Goal: Find specific page/section: Find specific page/section

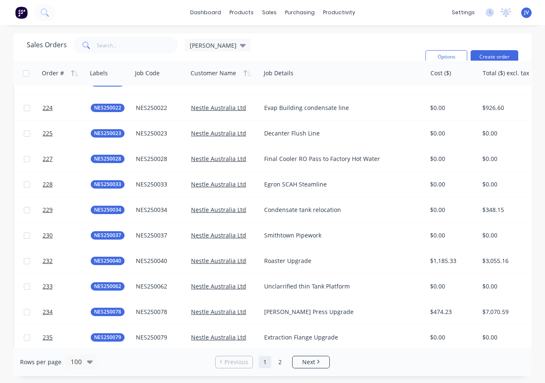
scroll to position [2291, 0]
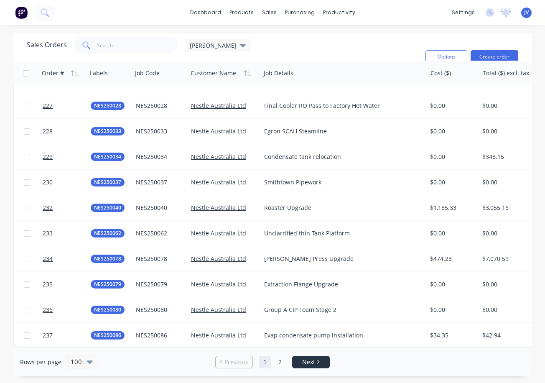
click at [309, 365] on span "Next" at bounding box center [308, 362] width 13 height 8
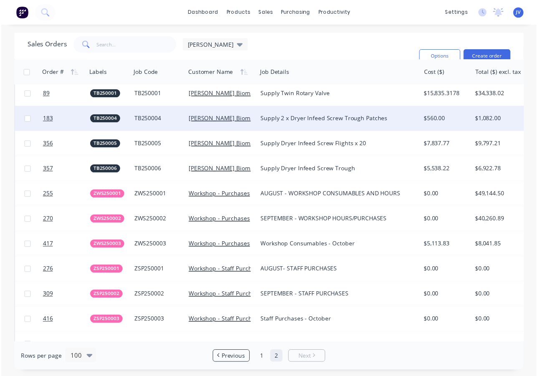
scroll to position [822, 0]
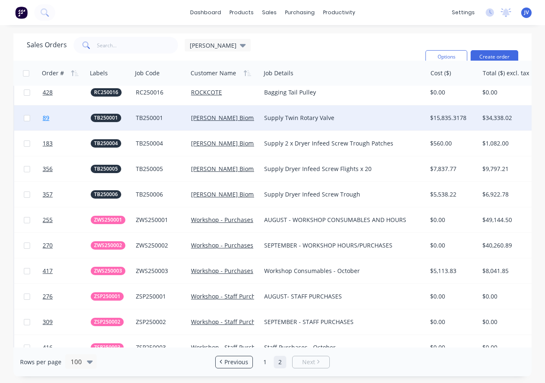
click at [46, 119] on span "89" at bounding box center [46, 118] width 7 height 8
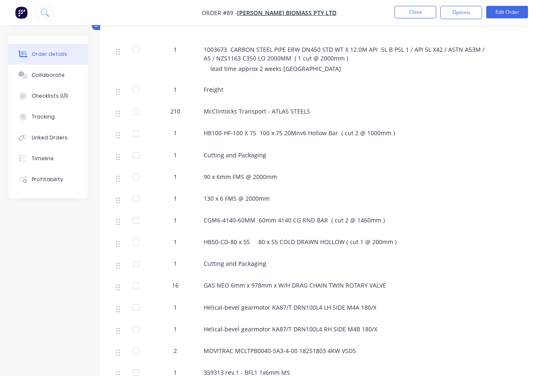
scroll to position [418, 0]
click at [52, 138] on div "Linked Orders" at bounding box center [50, 138] width 36 height 8
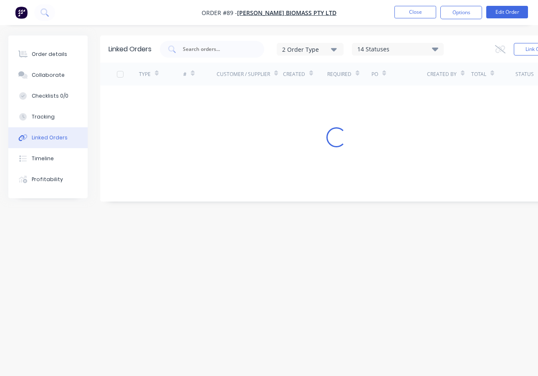
scroll to position [6, 0]
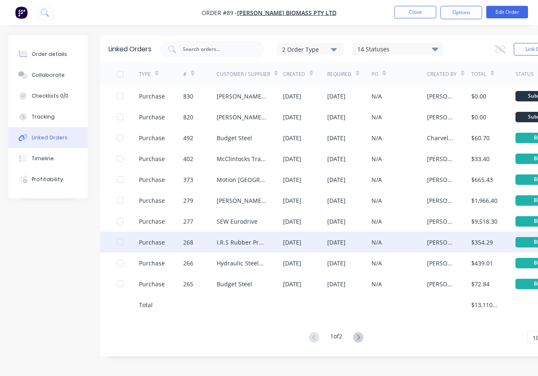
click at [188, 238] on div "268" at bounding box center [188, 242] width 10 height 9
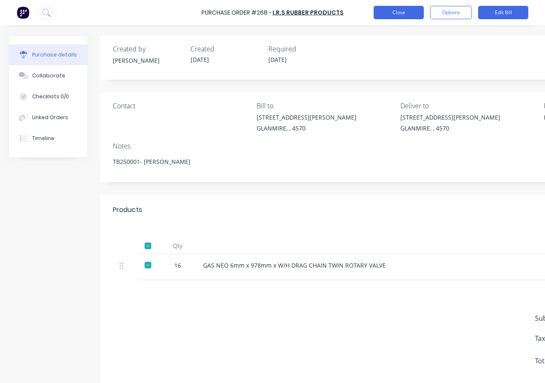
click at [397, 13] on button "Close" at bounding box center [398, 12] width 50 height 13
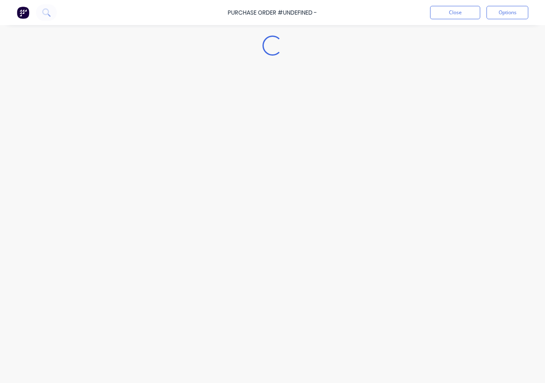
type textarea "x"
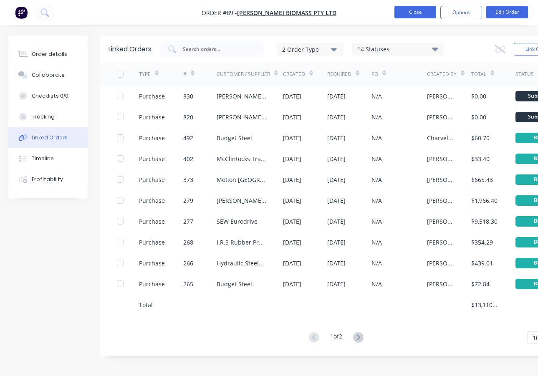
click at [412, 13] on button "Close" at bounding box center [416, 12] width 42 height 13
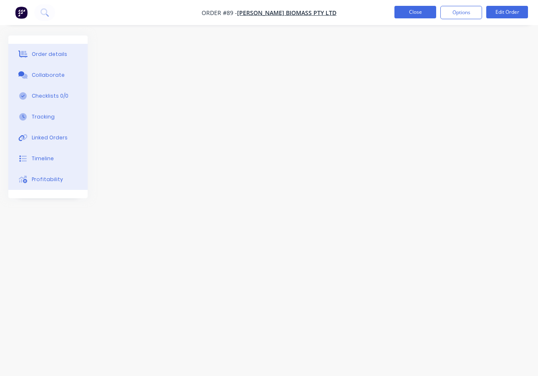
click at [407, 13] on button "Close" at bounding box center [416, 12] width 42 height 13
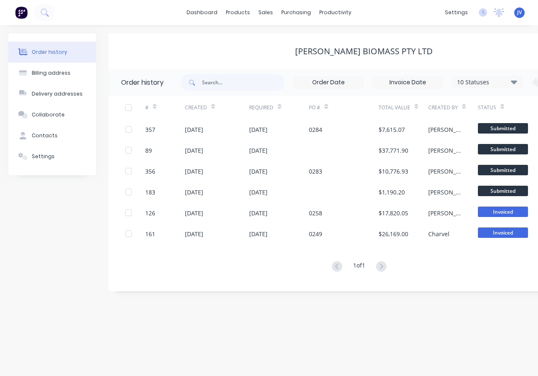
click at [407, 13] on div "dashboard products sales purchasing productivity dashboard products Product Cat…" at bounding box center [269, 12] width 538 height 25
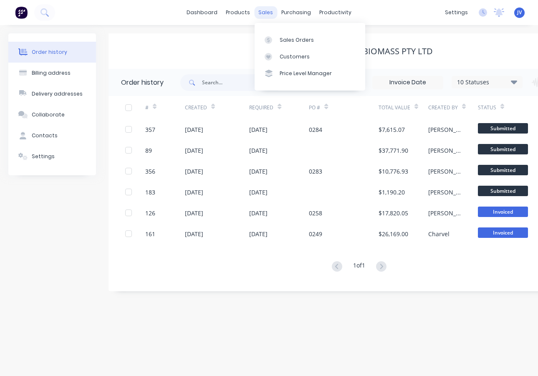
click at [264, 14] on div "sales" at bounding box center [265, 12] width 23 height 13
click at [287, 41] on div "Sales Orders" at bounding box center [297, 40] width 34 height 8
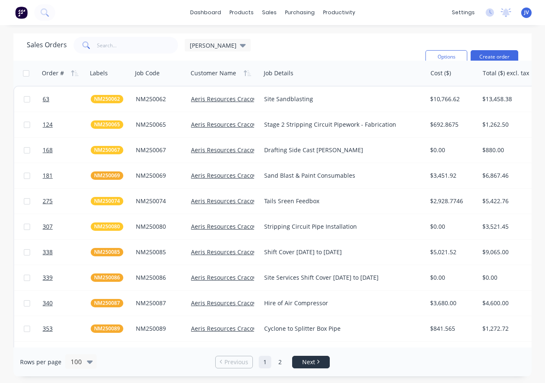
click at [321, 361] on link "Next" at bounding box center [310, 362] width 37 height 8
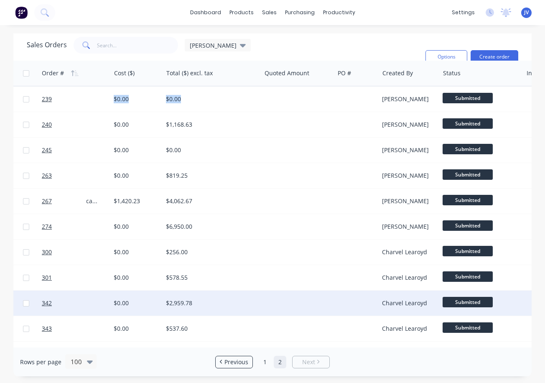
scroll to position [0, 460]
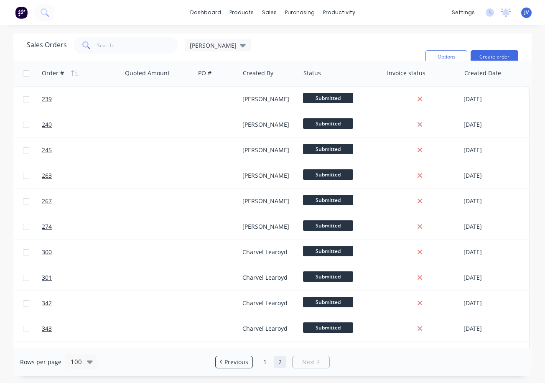
drag, startPoint x: 527, startPoint y: 106, endPoint x: 527, endPoint y: 124, distance: 18.0
click at [527, 124] on div "Order # Labels Job Code Customer Name Job Details Cost ($) Total ($) excl. tax …" at bounding box center [272, 204] width 518 height 287
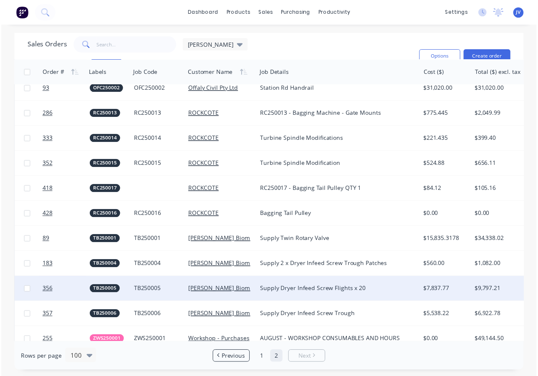
scroll to position [697, 0]
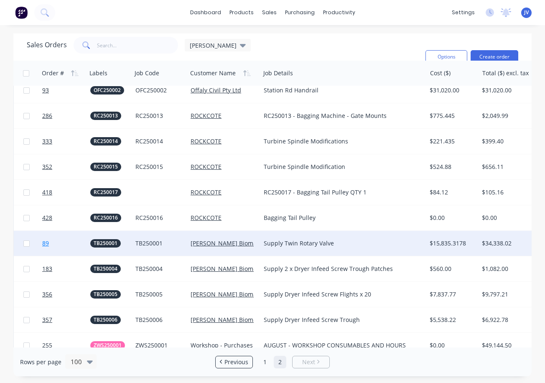
click at [46, 241] on span "89" at bounding box center [45, 243] width 7 height 8
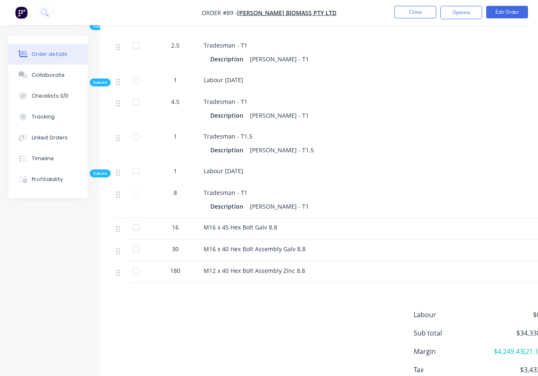
scroll to position [3583, 0]
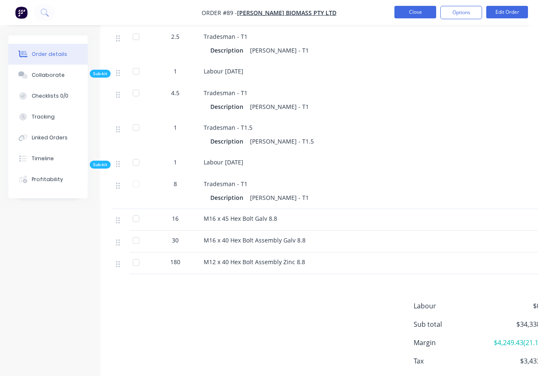
click at [424, 13] on button "Close" at bounding box center [416, 12] width 42 height 13
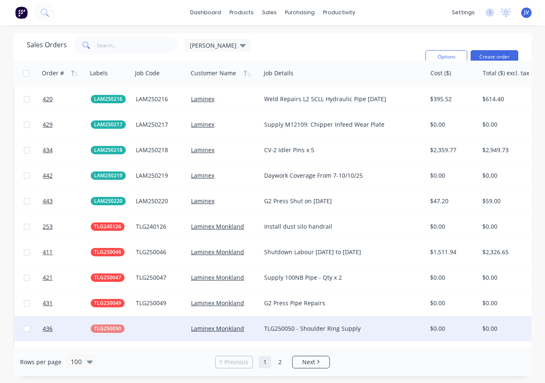
scroll to position [1629, 0]
